Goal: Task Accomplishment & Management: Manage account settings

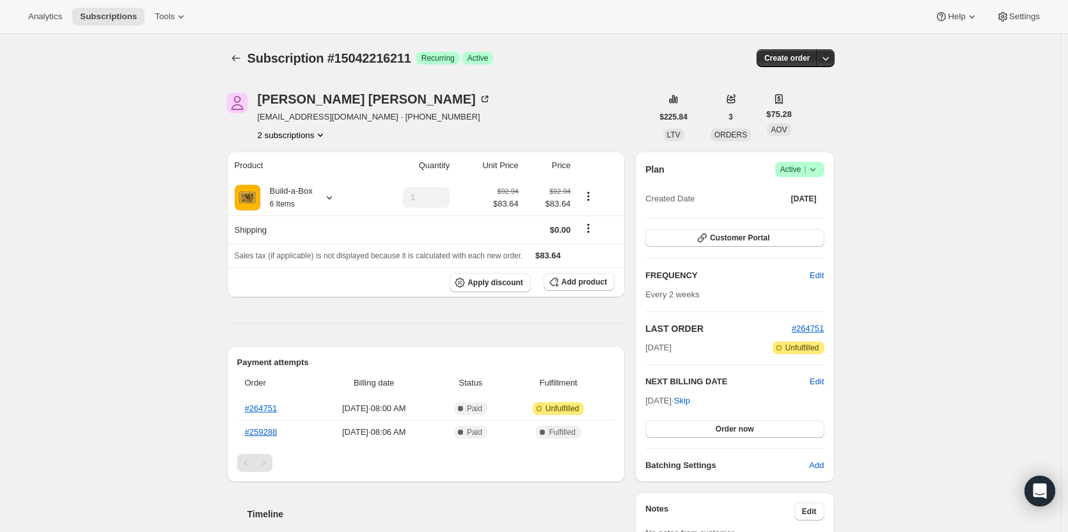
click at [313, 134] on button "2 subscriptions" at bounding box center [293, 135] width 70 height 13
click at [312, 159] on span "14803697939" at bounding box center [295, 159] width 89 height 13
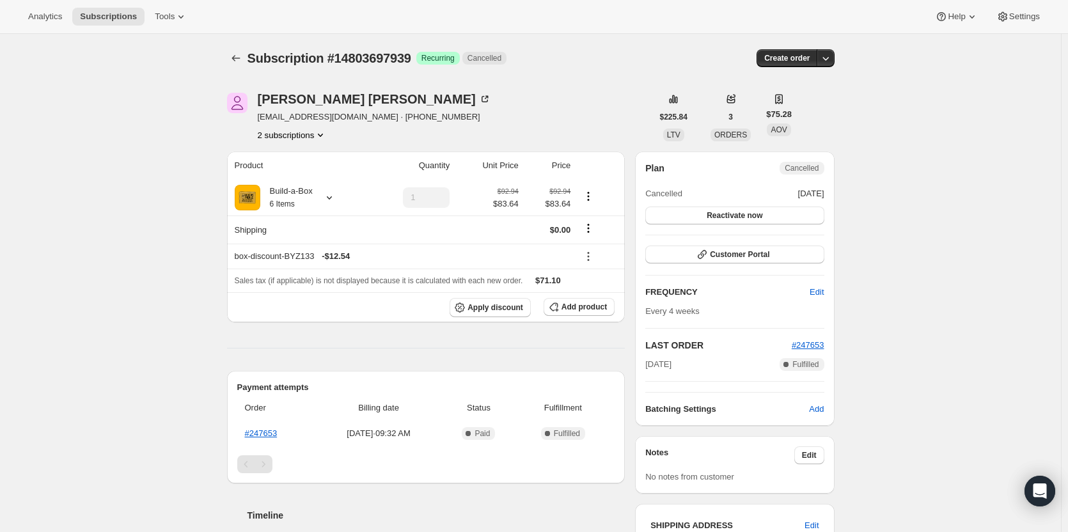
click at [308, 137] on button "2 subscriptions" at bounding box center [293, 135] width 70 height 13
click at [305, 173] on button "15042216211" at bounding box center [296, 180] width 97 height 20
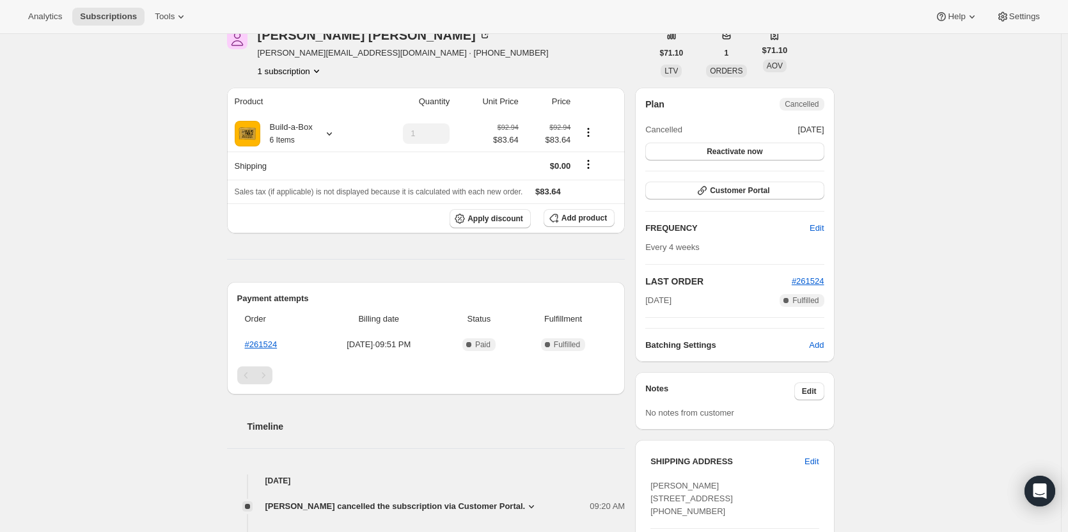
scroll to position [128, 0]
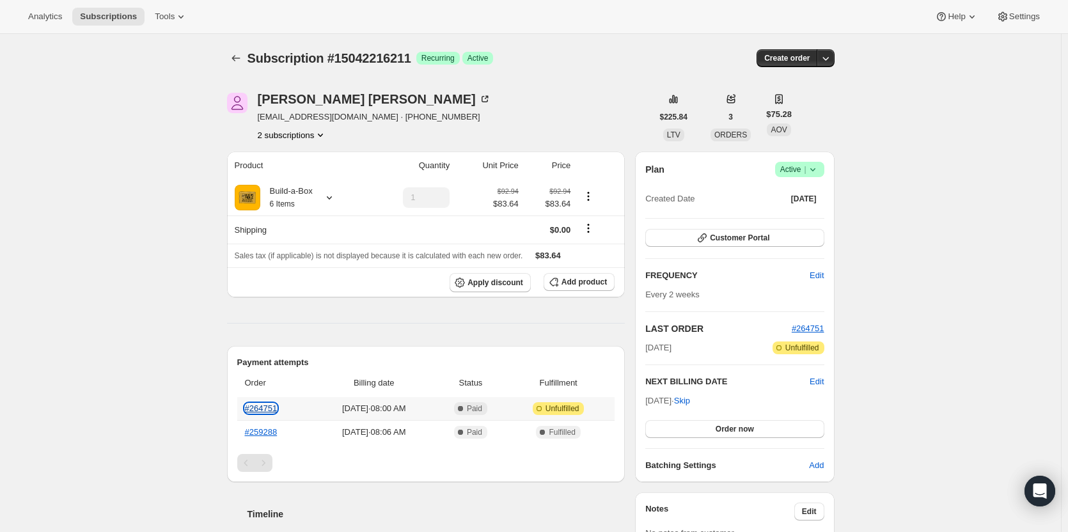
click at [270, 409] on link "#264751" at bounding box center [261, 409] width 33 height 10
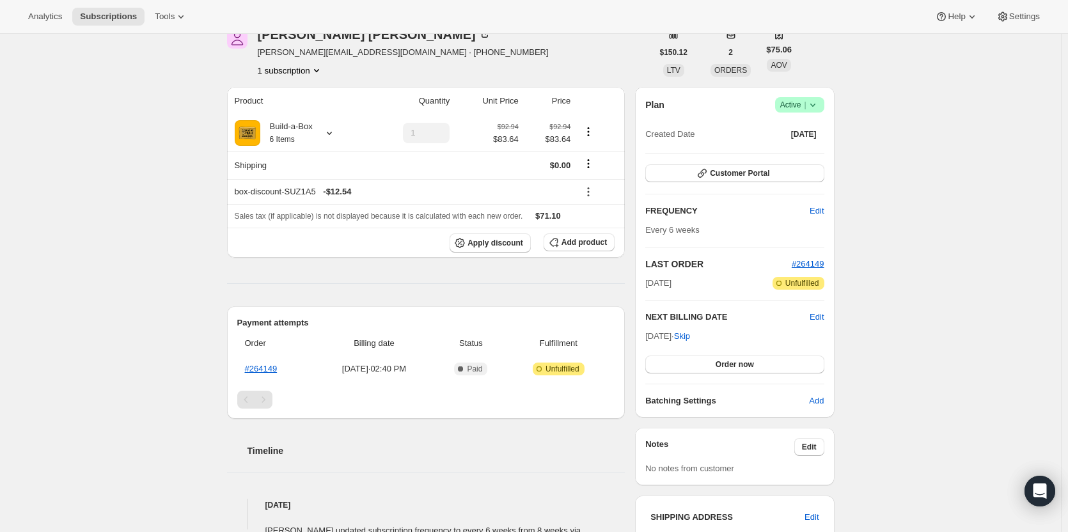
scroll to position [64, 0]
click at [819, 315] on span "Edit" at bounding box center [817, 318] width 14 height 13
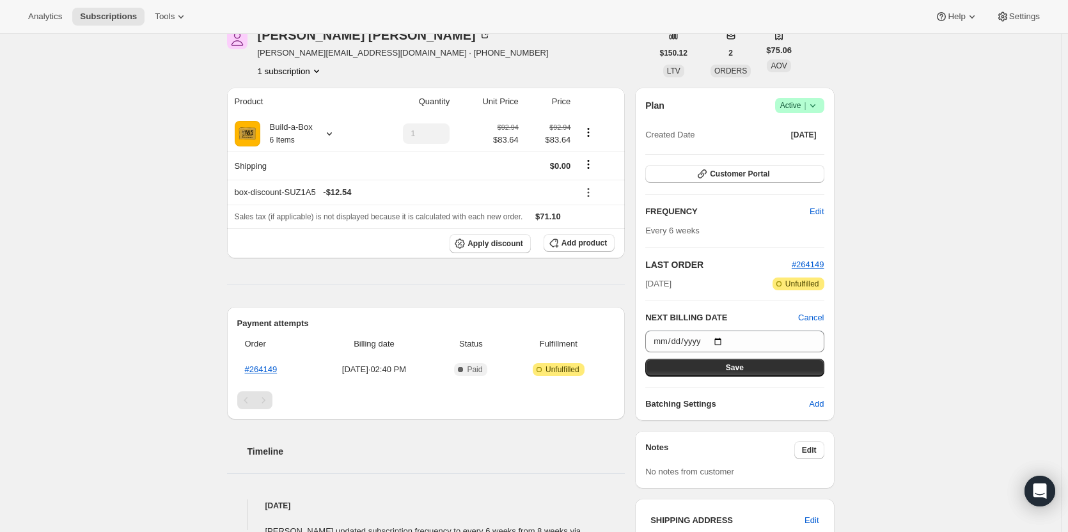
click at [942, 323] on div "Subscription #15136260371. This page is ready Subscription #15136260371 Success…" at bounding box center [530, 450] width 1061 height 961
click at [814, 314] on span "Cancel" at bounding box center [811, 318] width 26 height 13
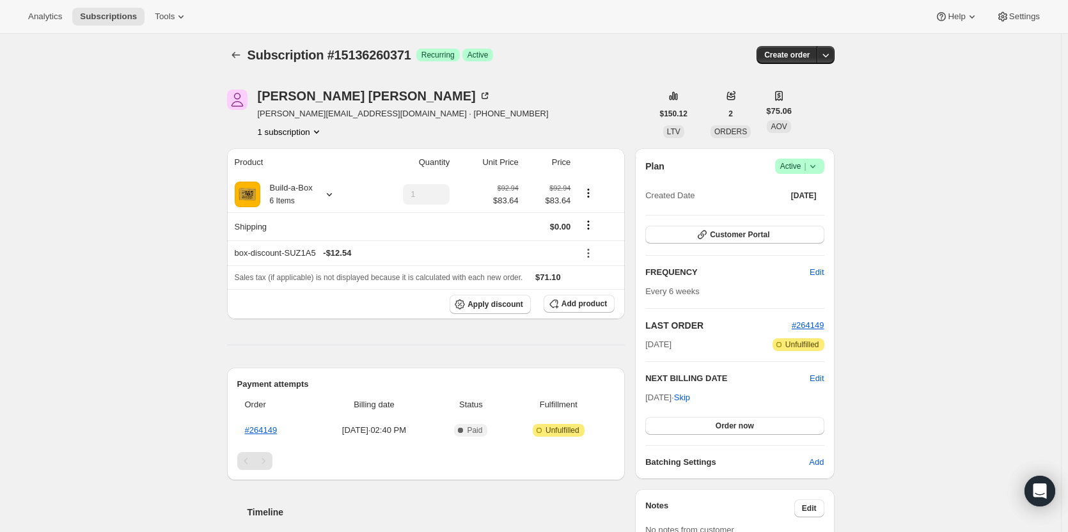
scroll to position [0, 0]
